Goal: Information Seeking & Learning: Learn about a topic

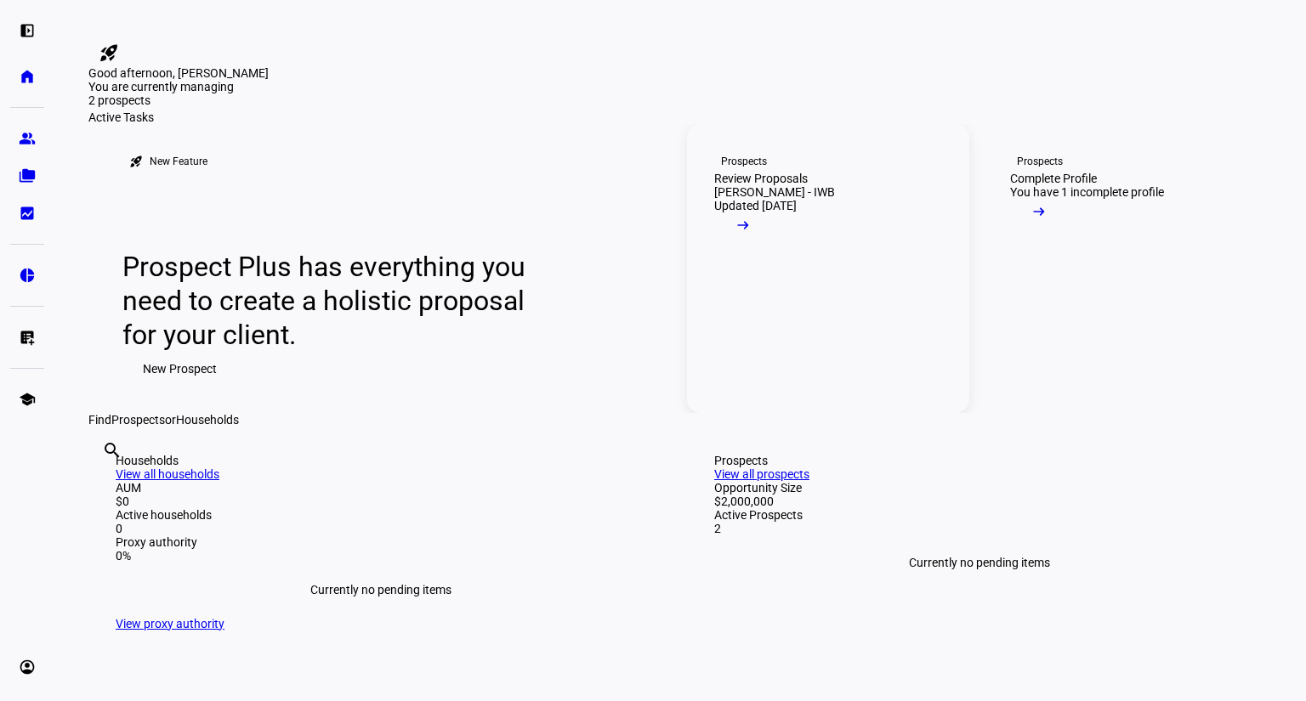
click at [751, 234] on mat-icon "arrow_right_alt" at bounding box center [742, 225] width 17 height 17
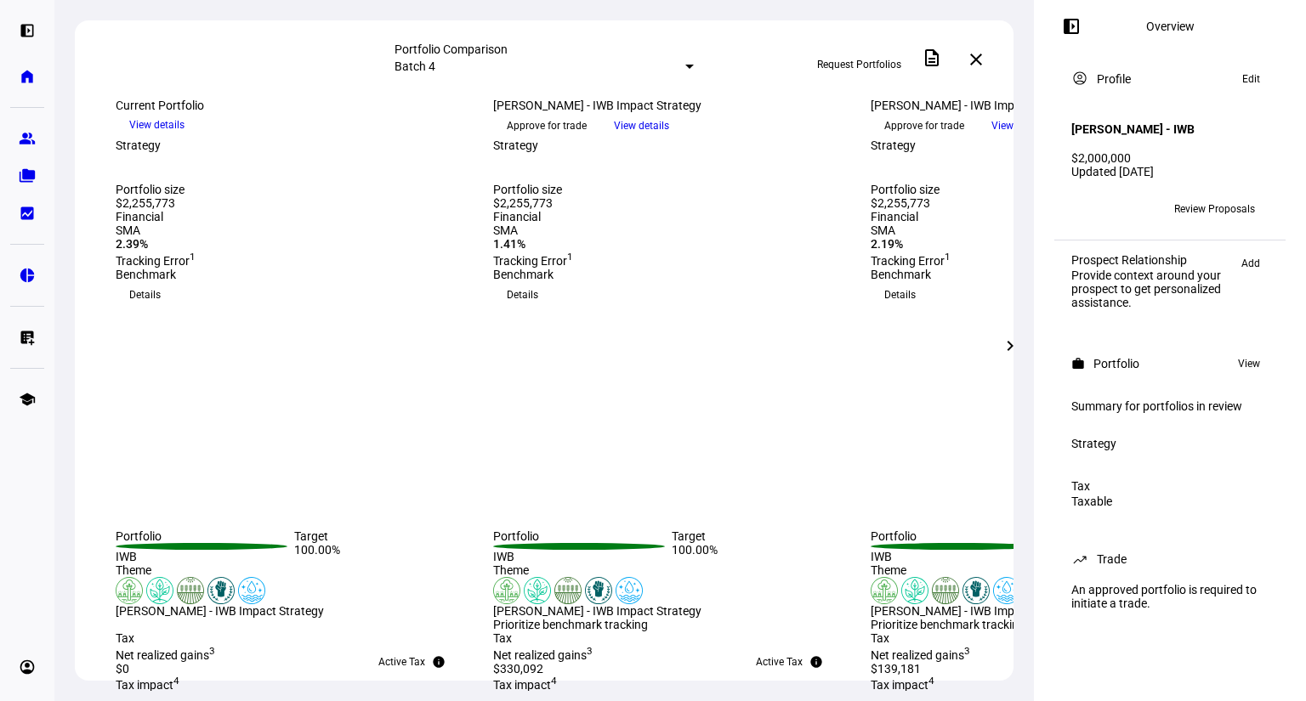
scroll to position [136, 0]
click at [669, 139] on span "View details" at bounding box center [641, 126] width 55 height 26
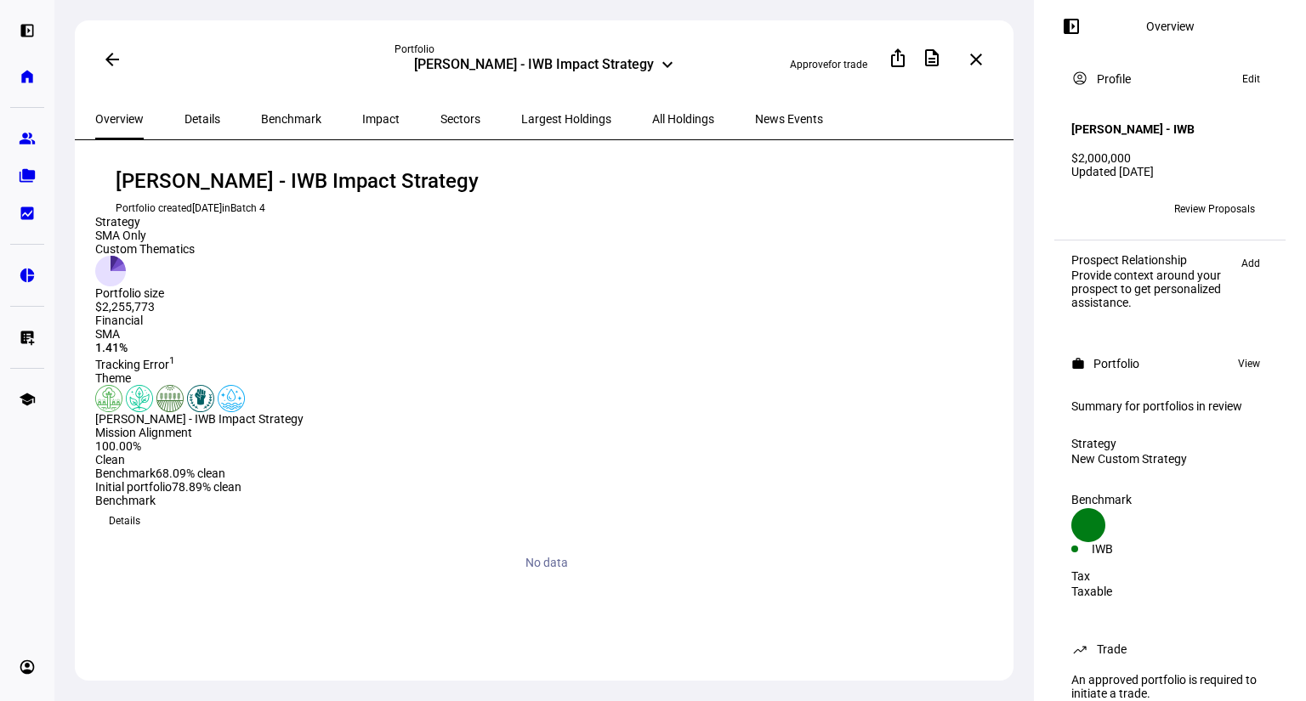
click at [521, 116] on span "Largest Holdings" at bounding box center [566, 119] width 90 height 12
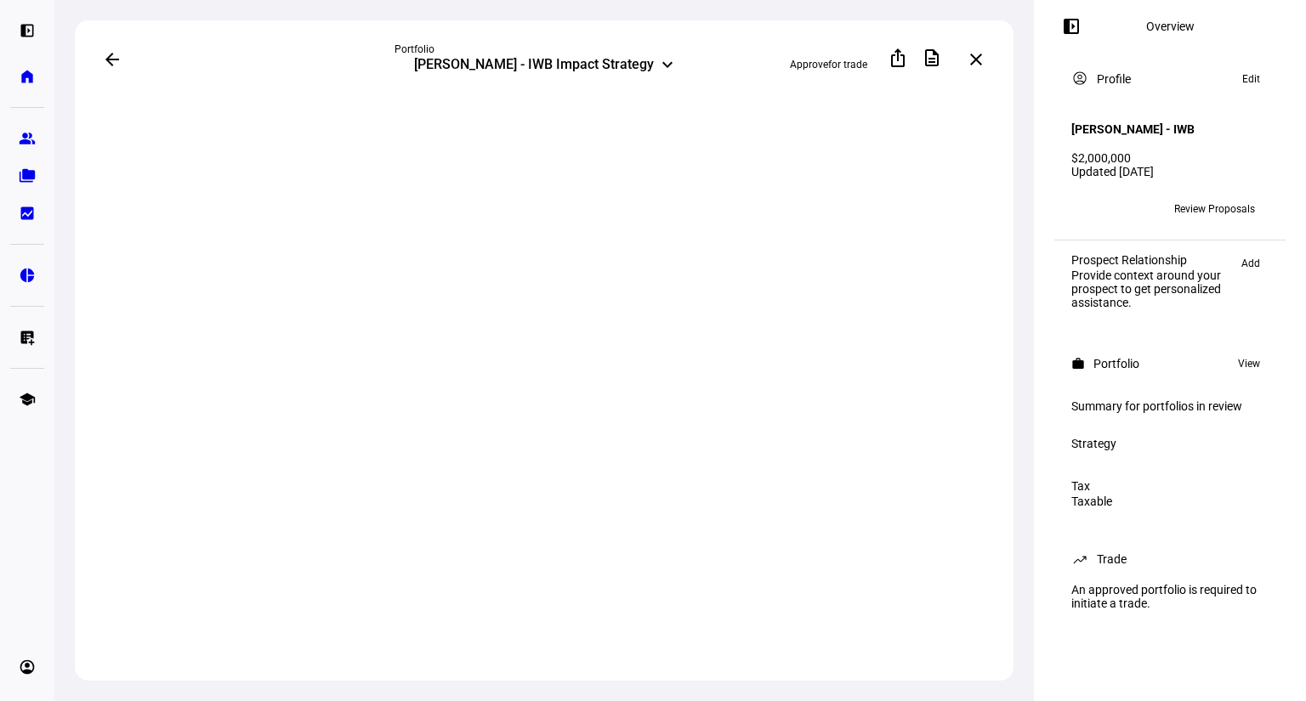
click at [624, 62] on div "[PERSON_NAME] - IWB Impact Strategy" at bounding box center [534, 66] width 240 height 20
click at [657, 62] on mat-icon "keyboard_arrow_down" at bounding box center [667, 64] width 20 height 20
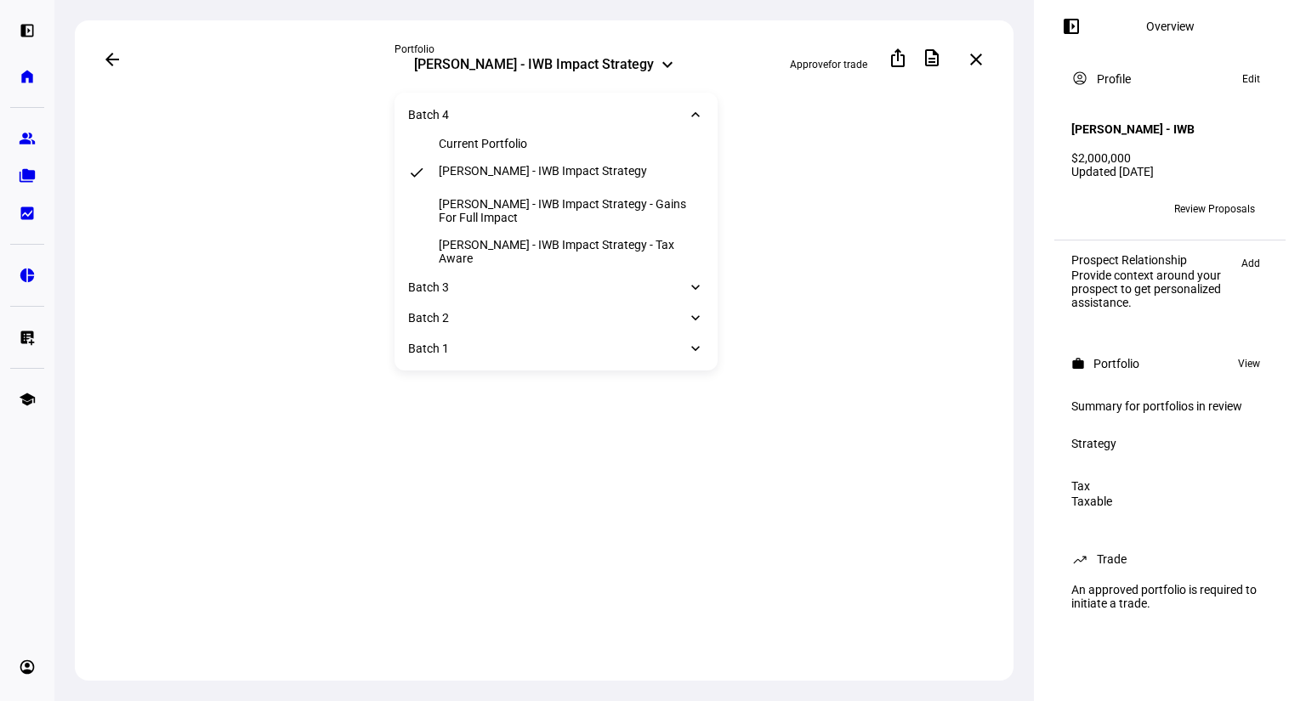
click at [639, 207] on div "[PERSON_NAME] - IWB Impact Strategy - Gains For Full Impact" at bounding box center [571, 210] width 265 height 27
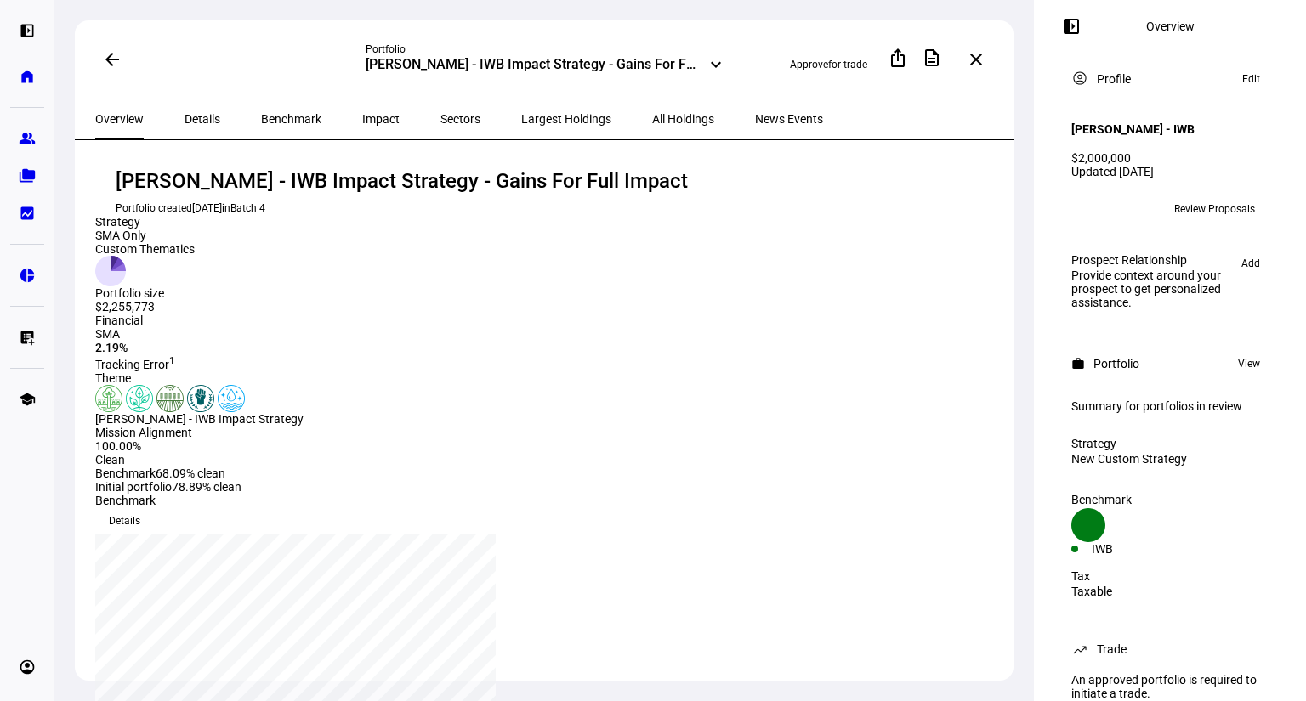
click at [521, 116] on span "Largest Holdings" at bounding box center [566, 119] width 90 height 12
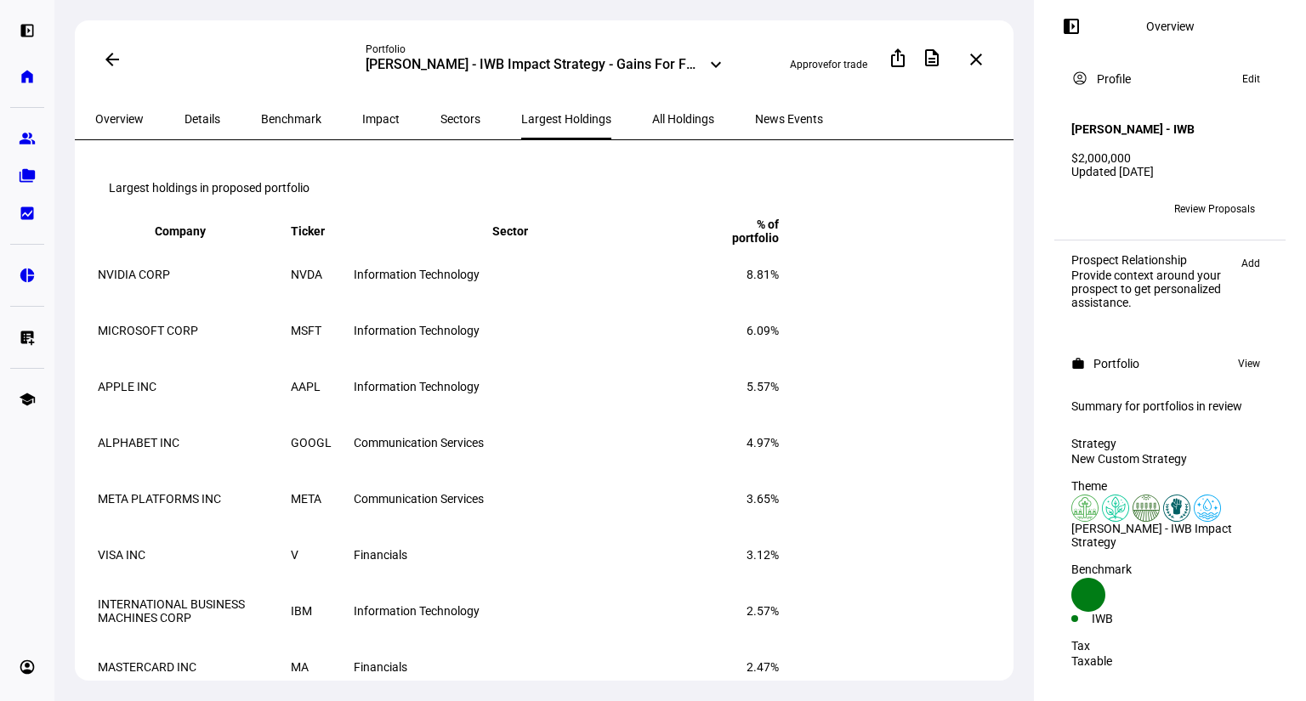
click at [289, 118] on span "Benchmark" at bounding box center [291, 119] width 60 height 12
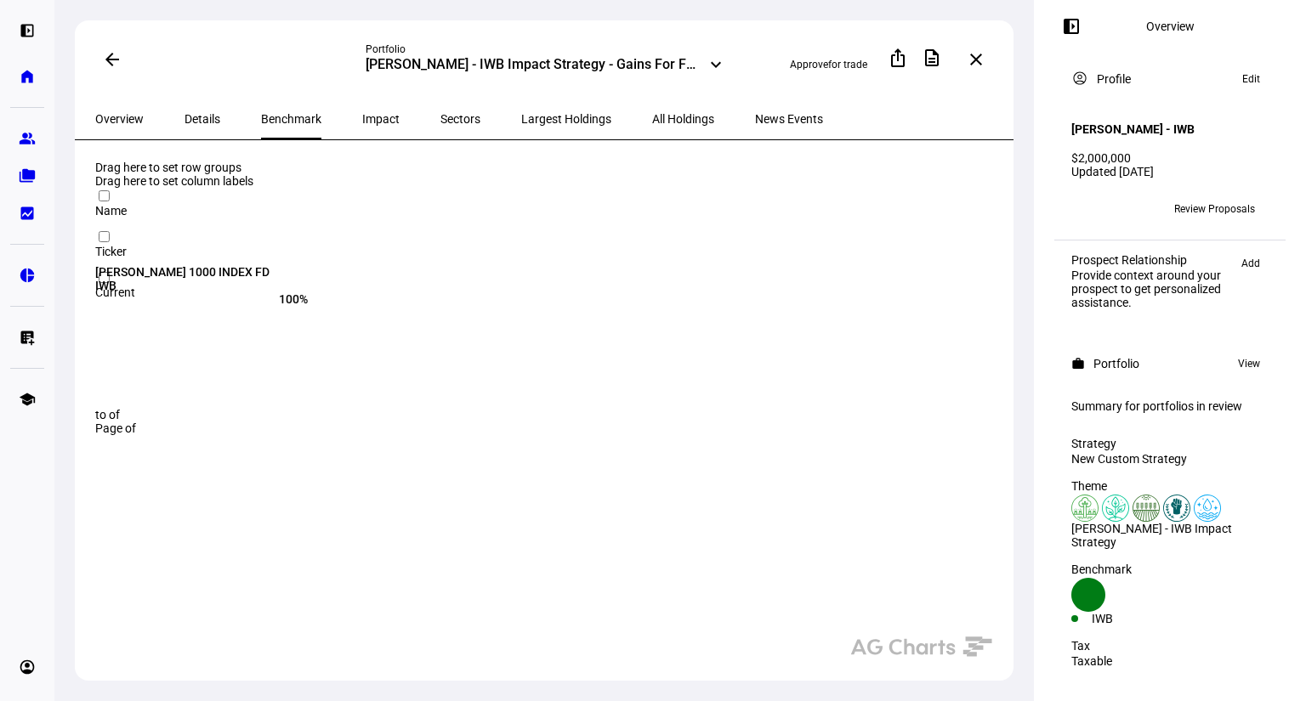
click at [420, 116] on div "Sectors" at bounding box center [460, 119] width 81 height 41
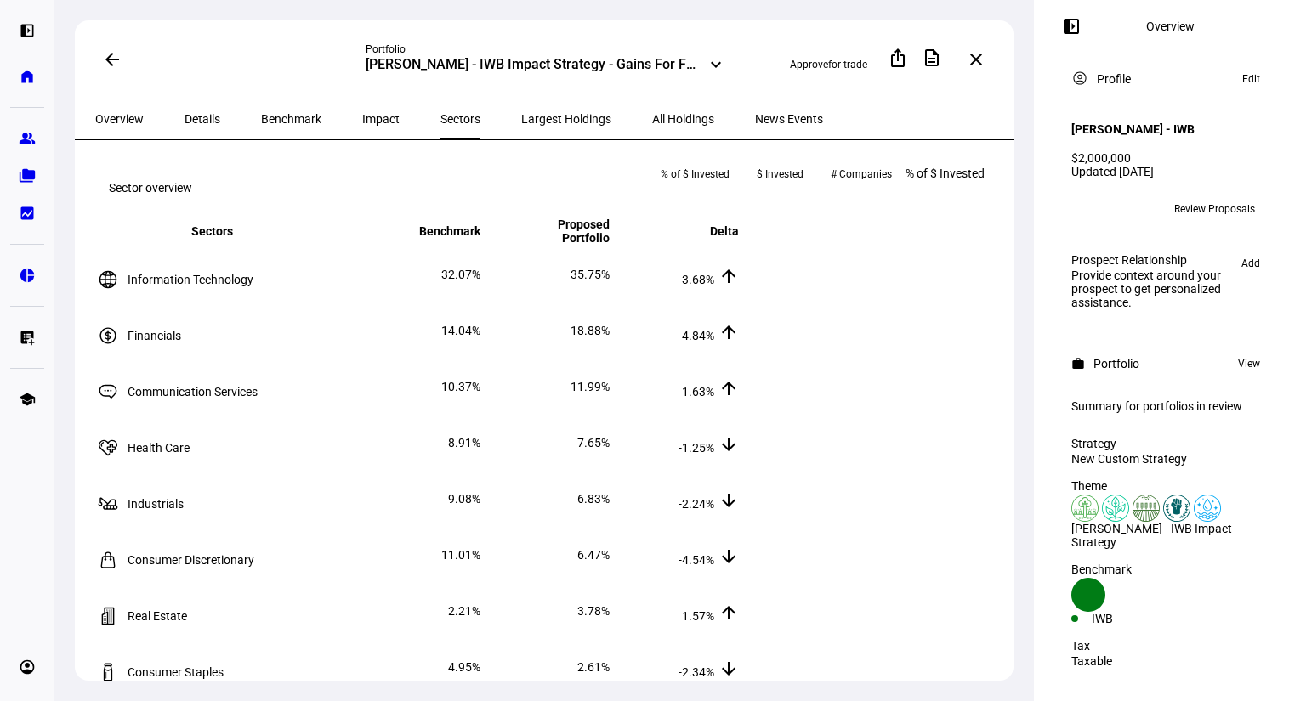
click at [361, 122] on div "Impact" at bounding box center [381, 119] width 78 height 41
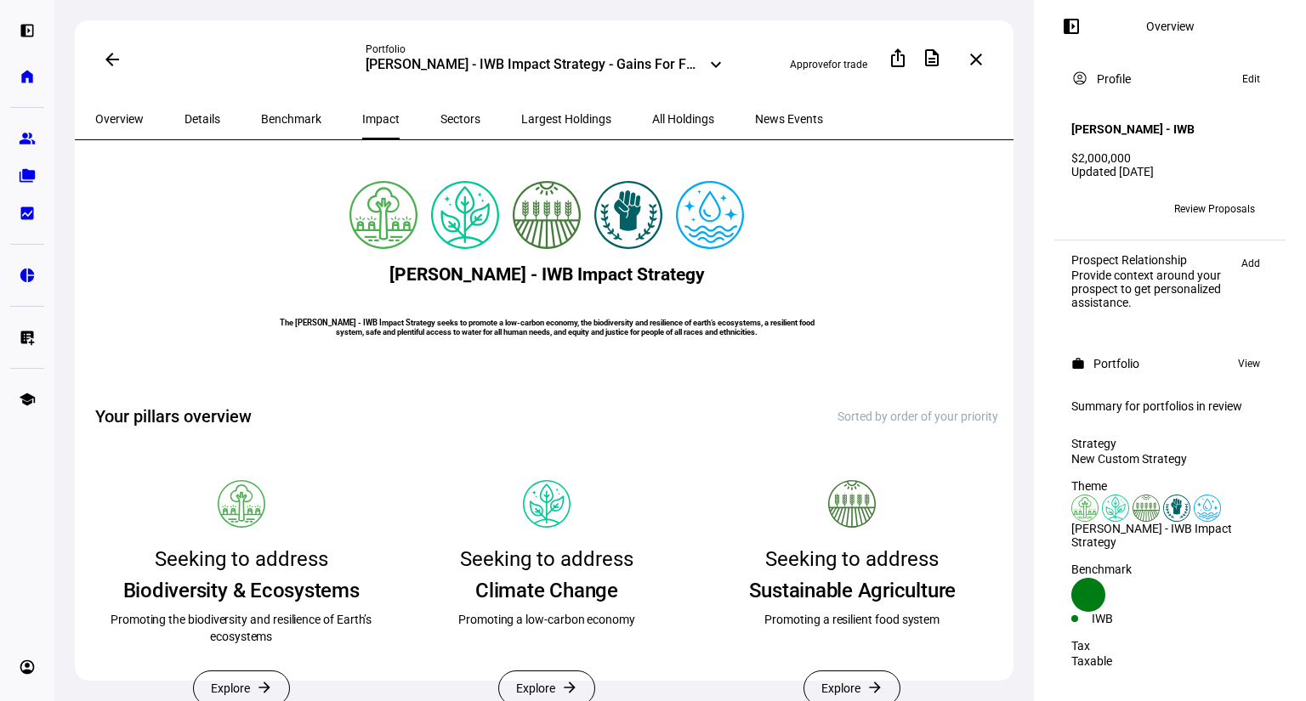
click at [501, 118] on div "Largest Holdings" at bounding box center [566, 119] width 131 height 41
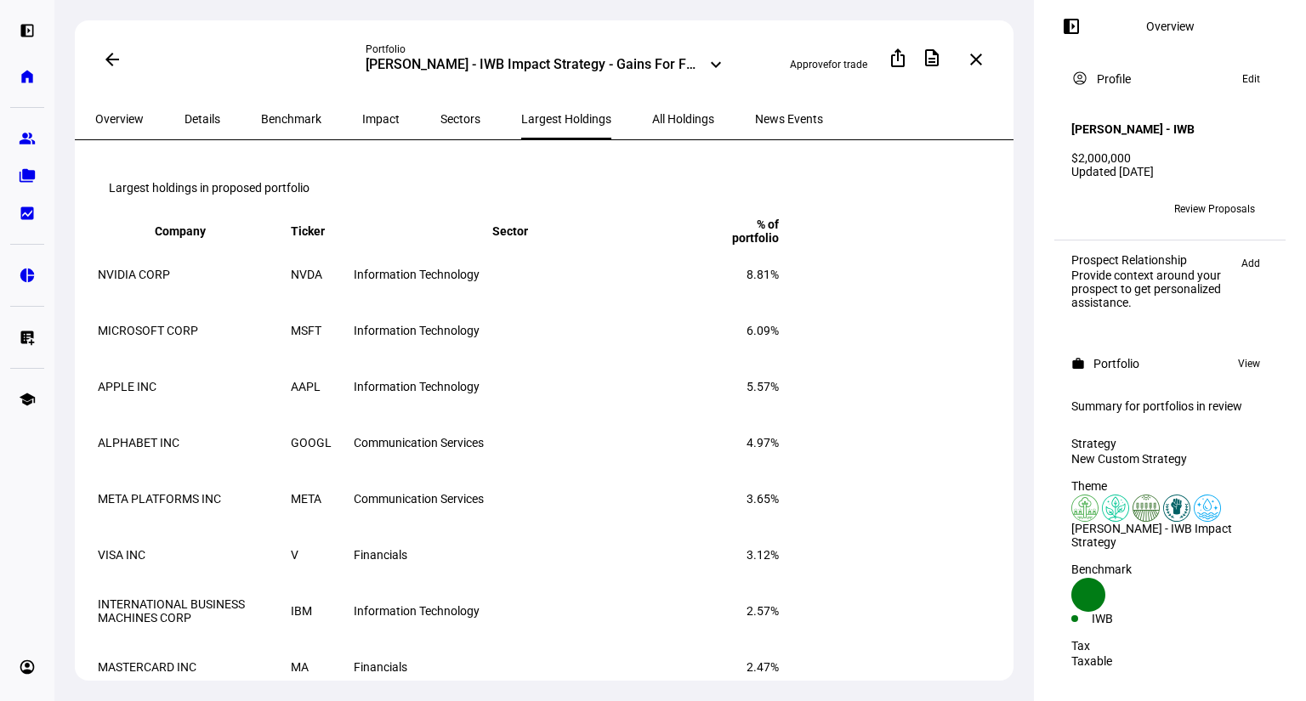
drag, startPoint x: 694, startPoint y: 535, endPoint x: 991, endPoint y: 516, distance: 298.1
click at [991, 516] on eth-route-card-body "Largest holdings in proposed portfolio Company keyboard_arrow_down keyboard_arr…" at bounding box center [544, 436] width 938 height 592
click at [779, 506] on span "3.65%" at bounding box center [762, 499] width 32 height 14
click at [638, 470] on td "Communication Services" at bounding box center [523, 443] width 340 height 54
click at [652, 123] on span "All Holdings" at bounding box center [683, 119] width 62 height 41
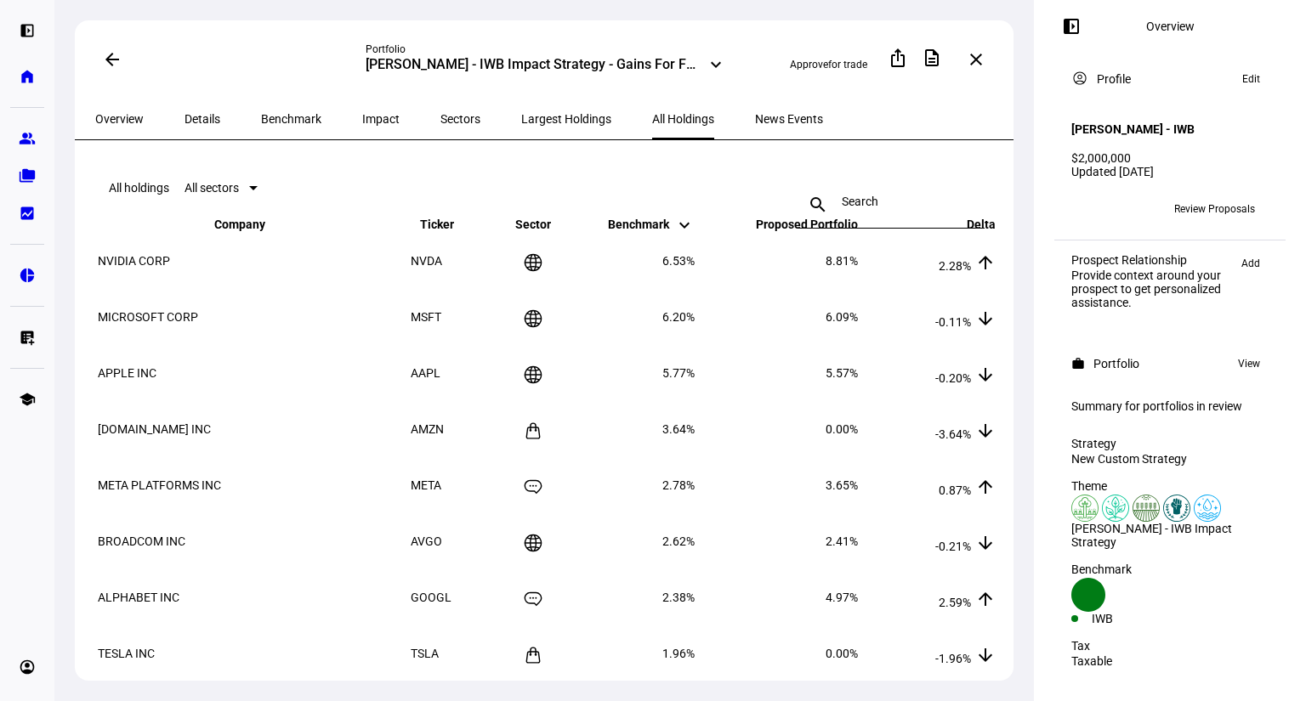
click at [99, 69] on span at bounding box center [112, 59] width 41 height 41
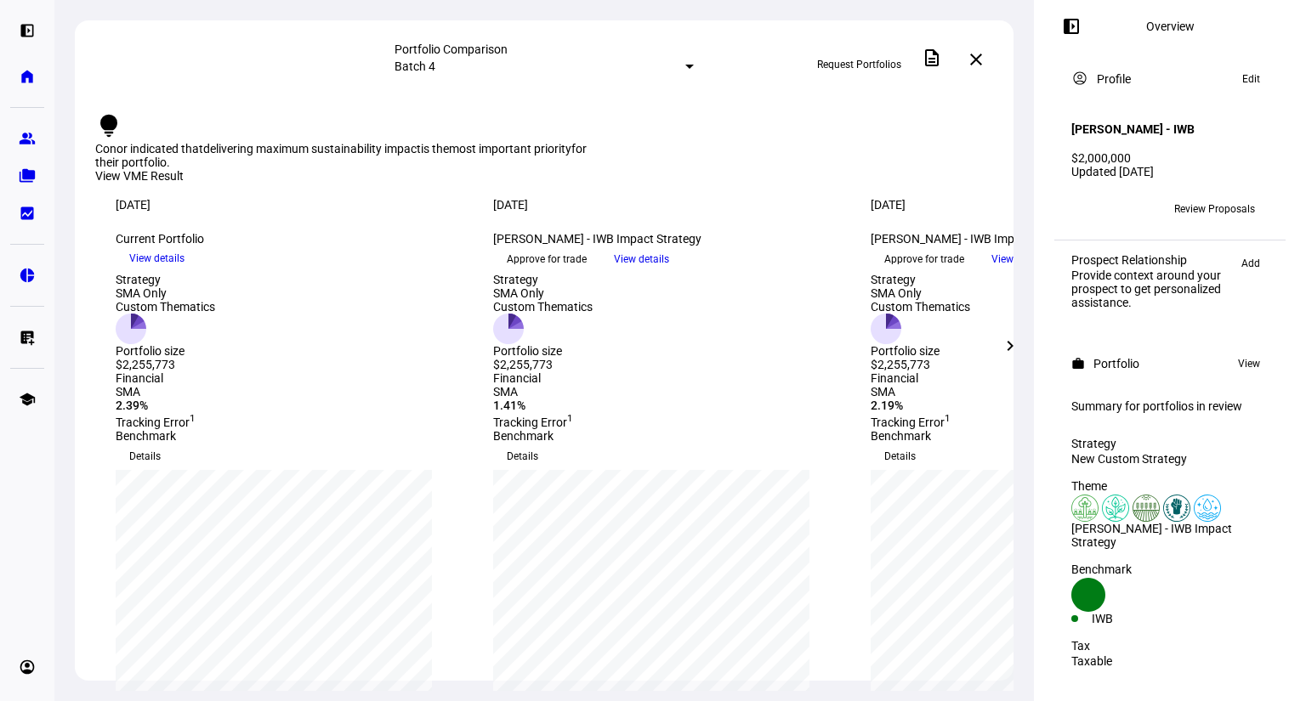
click at [1003, 346] on mat-icon "chevron_right" at bounding box center [1010, 346] width 20 height 20
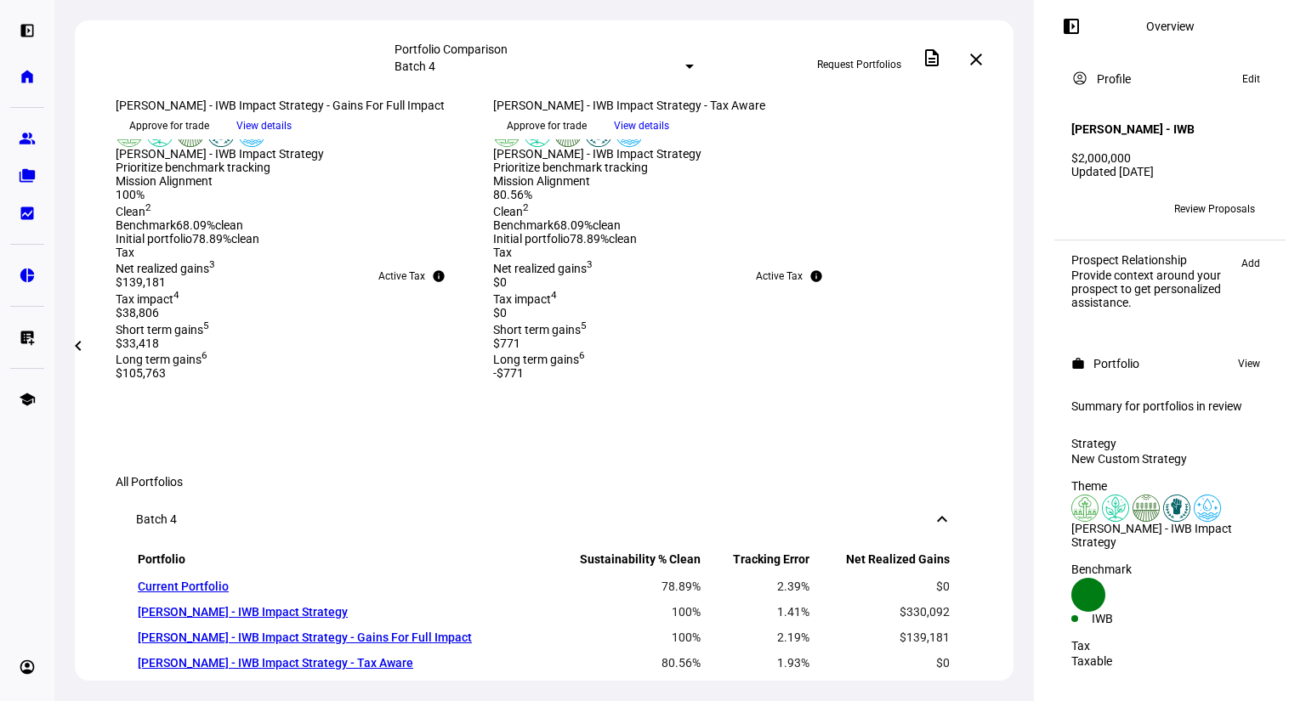
scroll to position [544, 0]
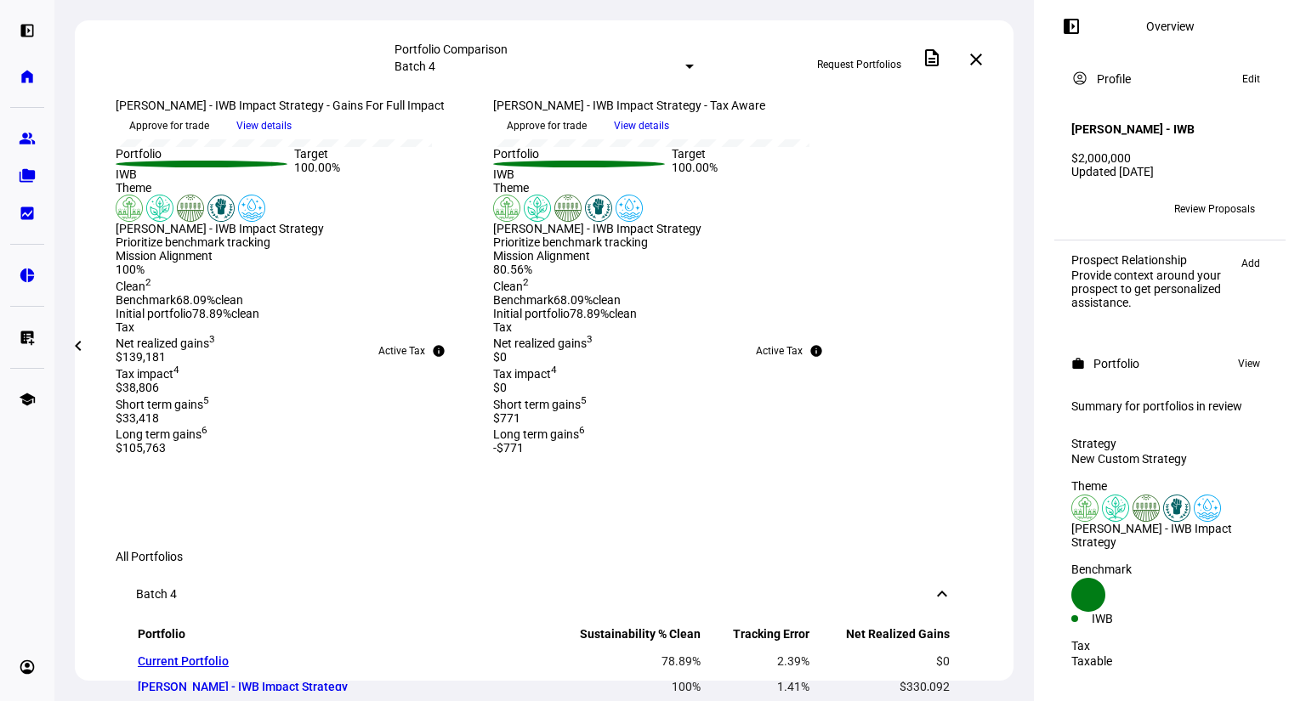
click at [78, 348] on mat-icon "chevron_left" at bounding box center [78, 346] width 20 height 20
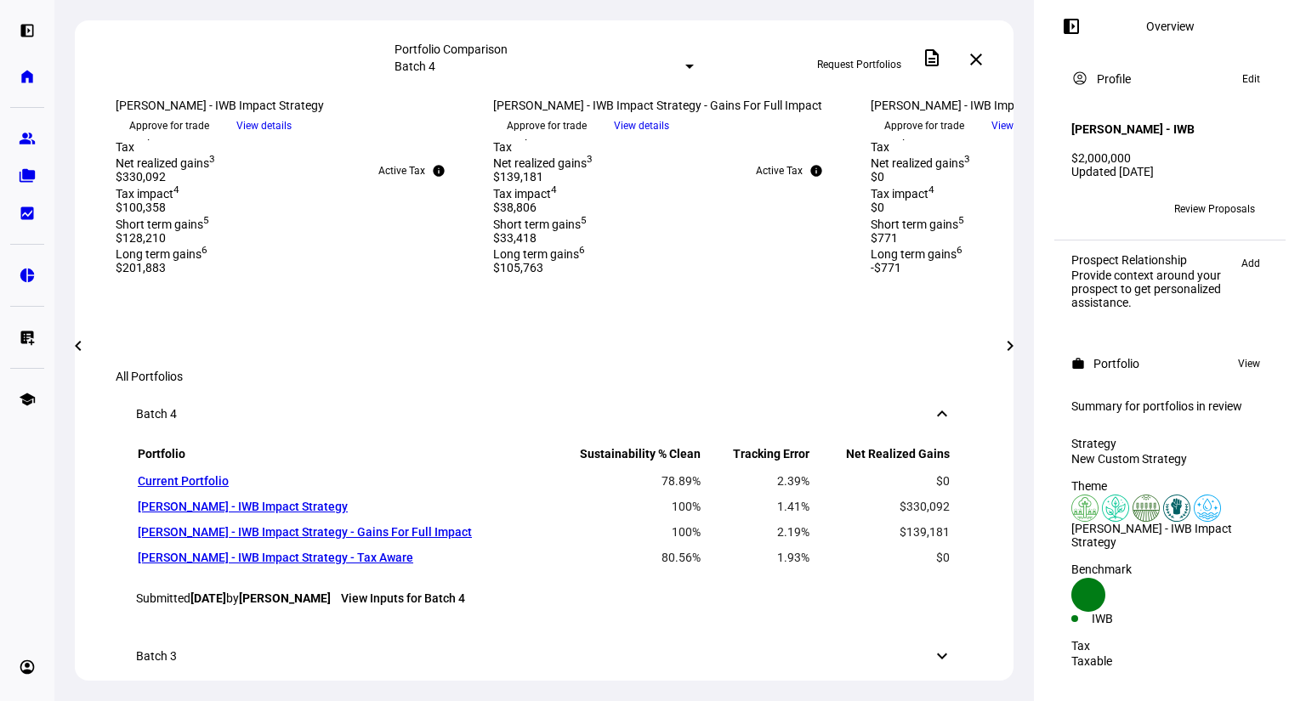
scroll to position [748, 0]
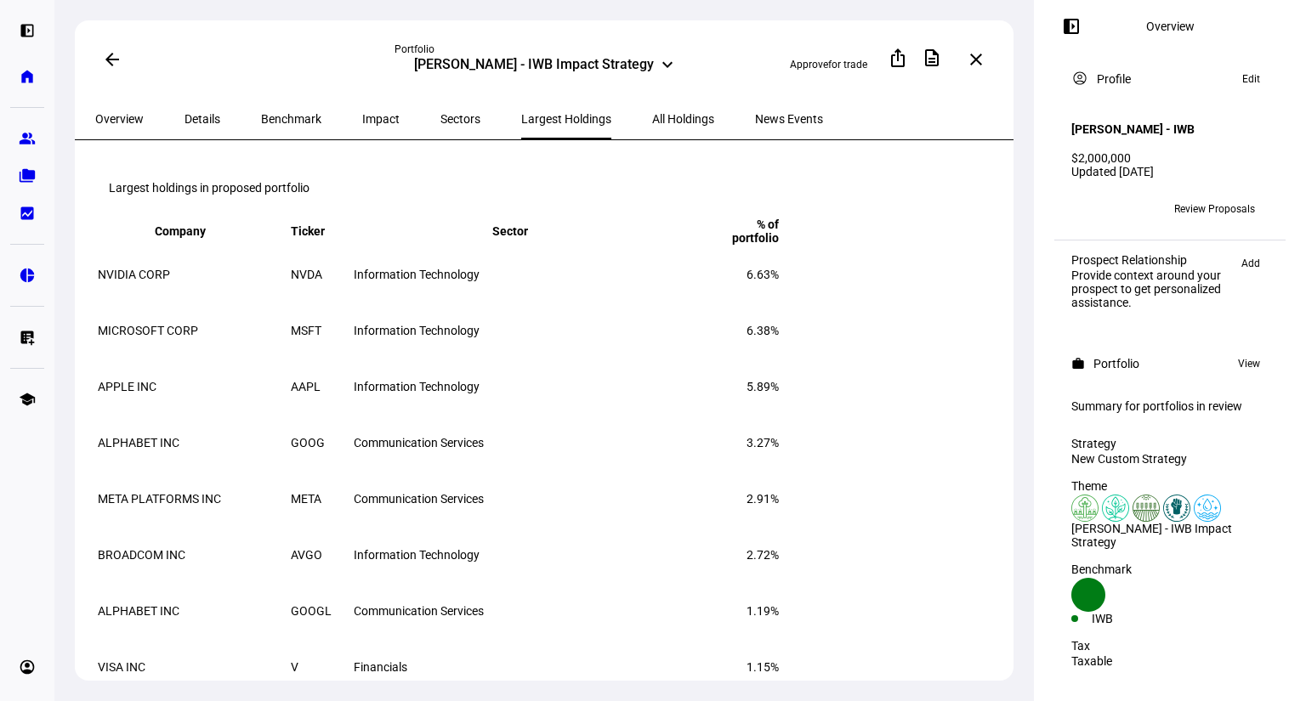
click at [190, 116] on span "Details" at bounding box center [202, 119] width 36 height 12
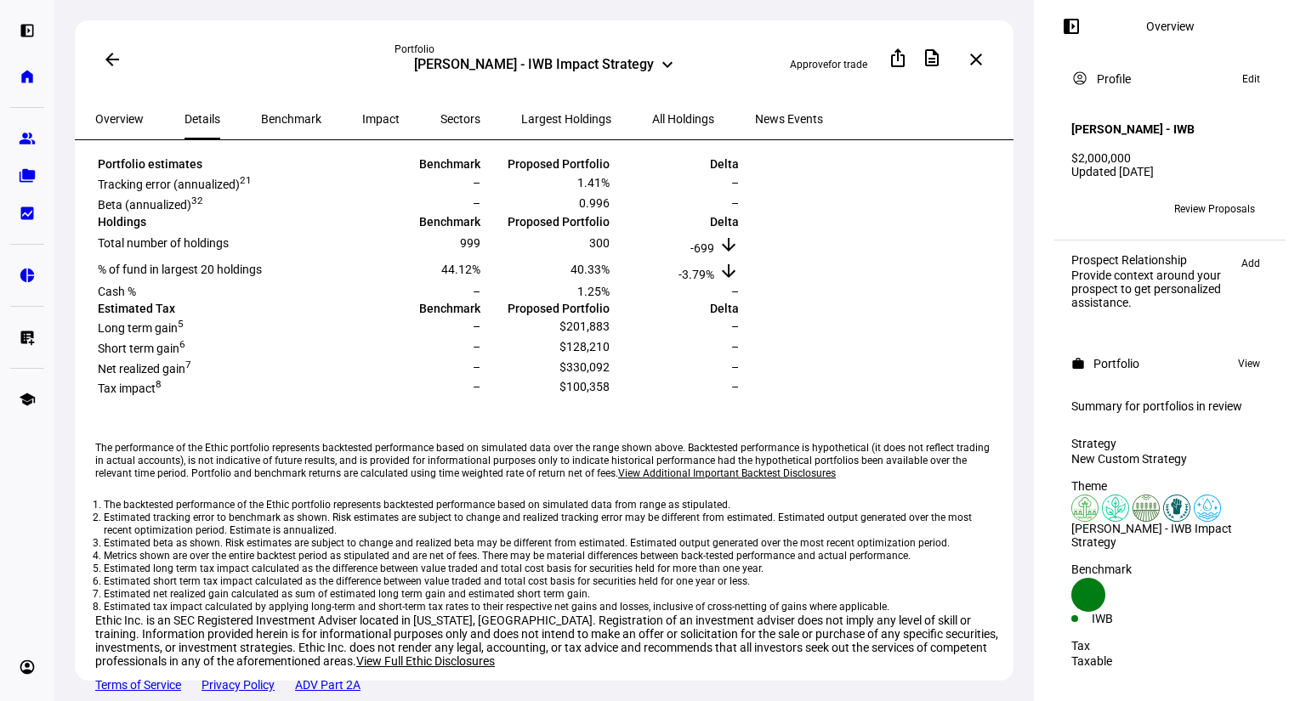
scroll to position [612, 0]
click at [118, 119] on span "Overview" at bounding box center [119, 119] width 48 height 12
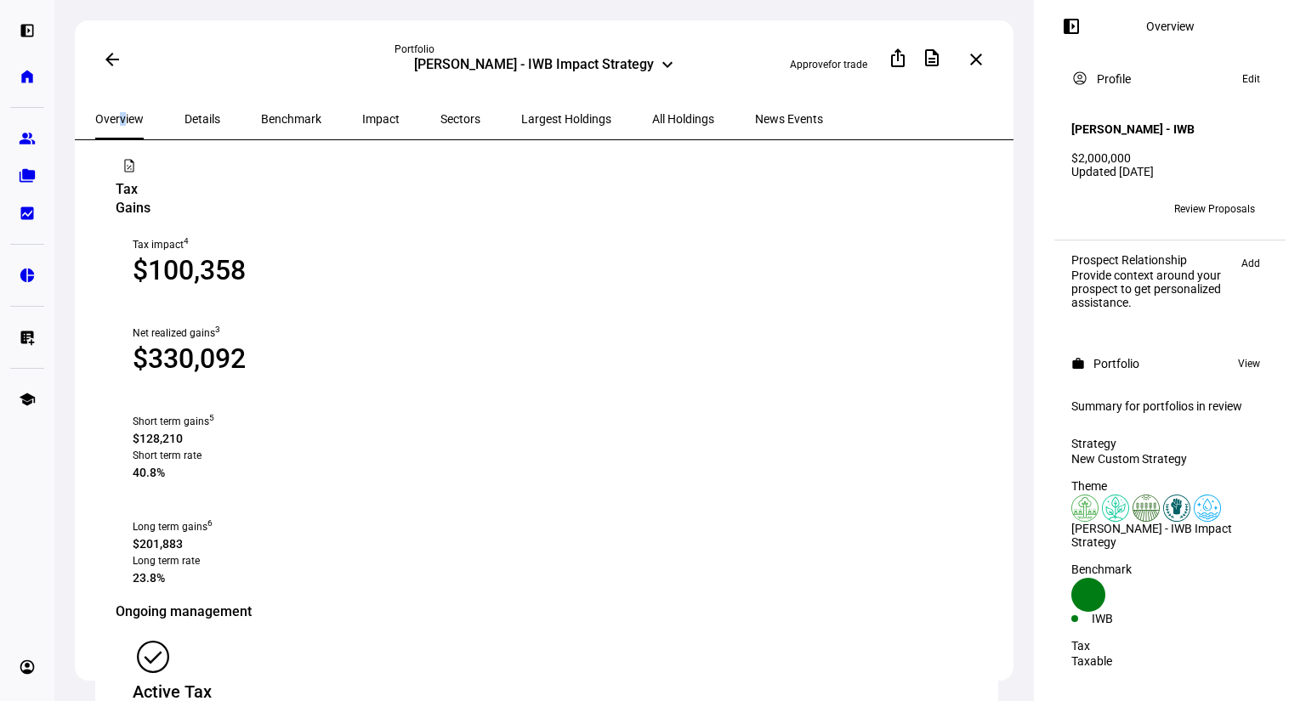
scroll to position [1836, 0]
